Goal: Task Accomplishment & Management: Use online tool/utility

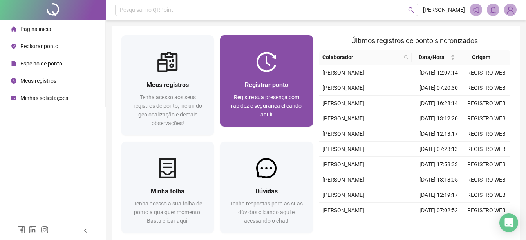
click at [294, 87] on div "Registrar ponto" at bounding box center [267, 85] width 74 height 10
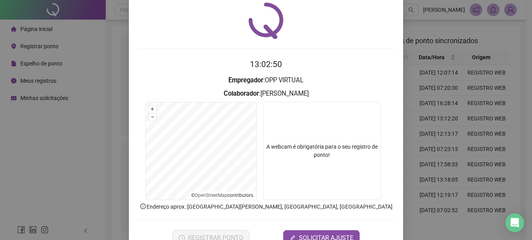
scroll to position [39, 0]
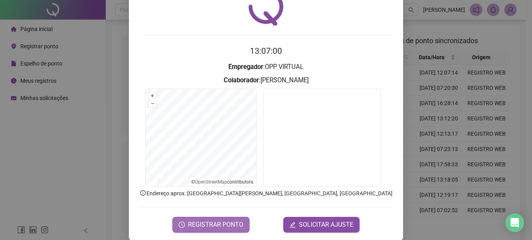
click at [219, 230] on button "REGISTRAR PONTO" at bounding box center [210, 225] width 77 height 16
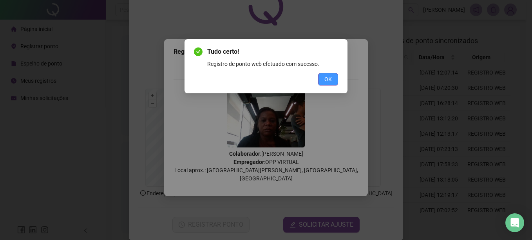
click at [326, 76] on span "OK" at bounding box center [327, 79] width 7 height 9
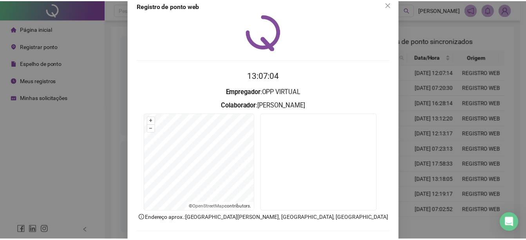
scroll to position [0, 0]
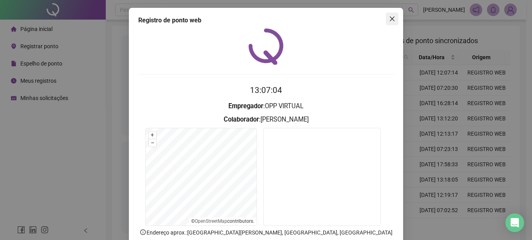
click at [391, 19] on icon "close" at bounding box center [392, 19] width 6 height 6
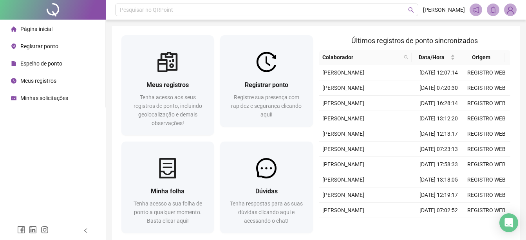
click at [27, 30] on span "Página inicial" at bounding box center [36, 29] width 32 height 6
click at [34, 26] on span "Página inicial" at bounding box center [36, 29] width 32 height 6
